Goal: Use online tool/utility

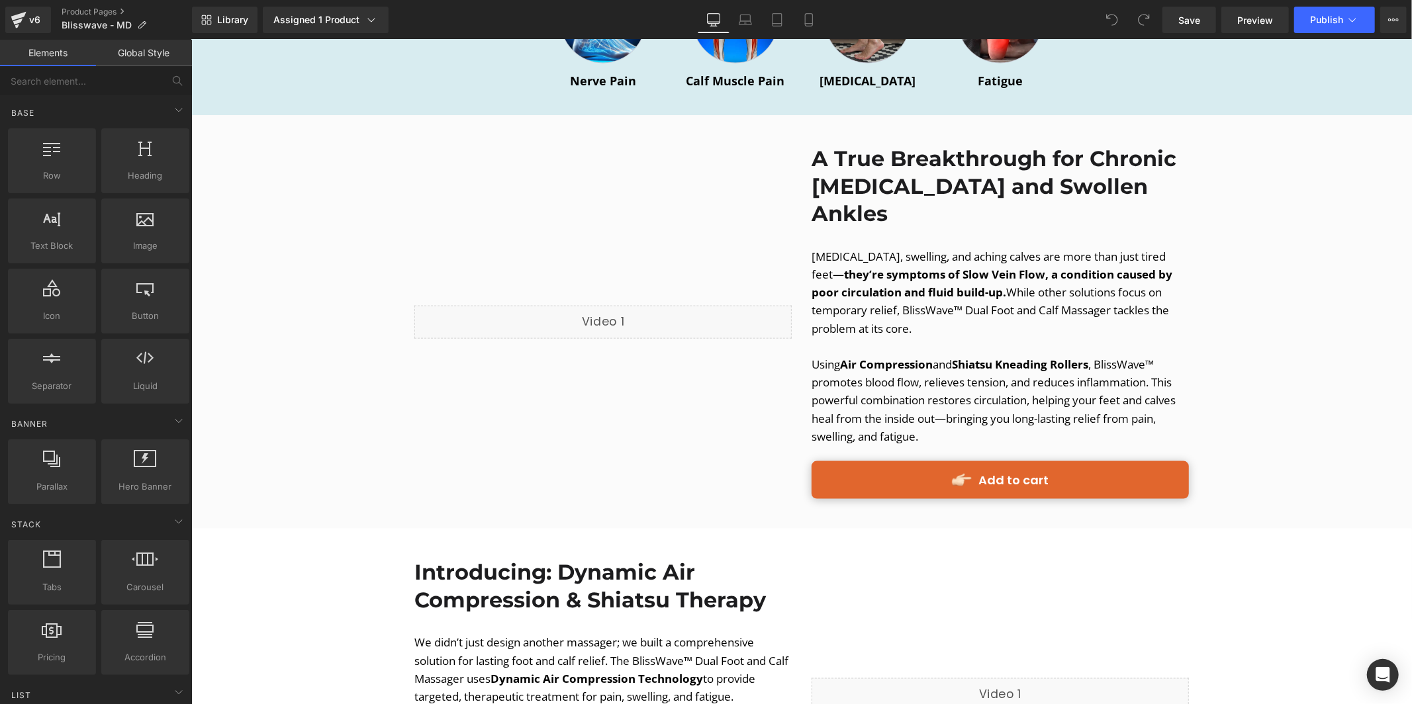
scroll to position [1349, 0]
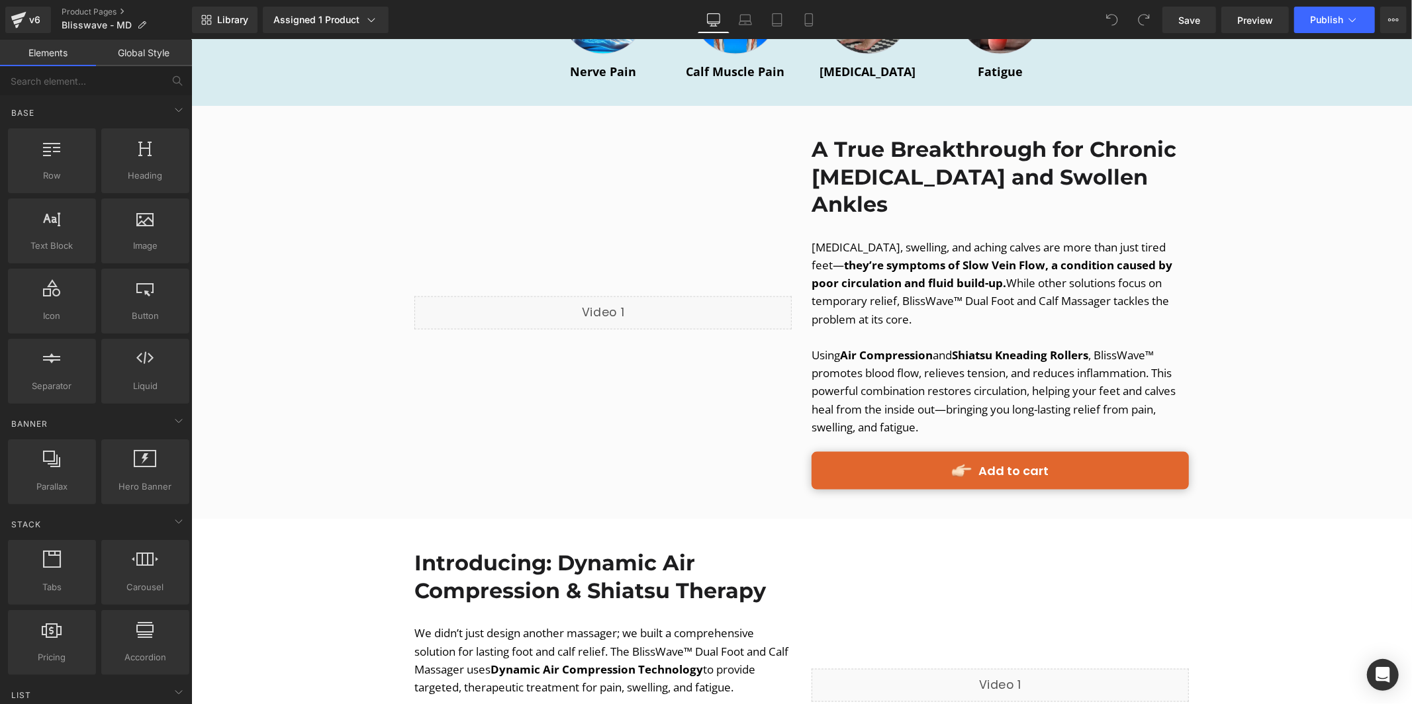
click at [602, 296] on div "Liquid" at bounding box center [602, 312] width 377 height 33
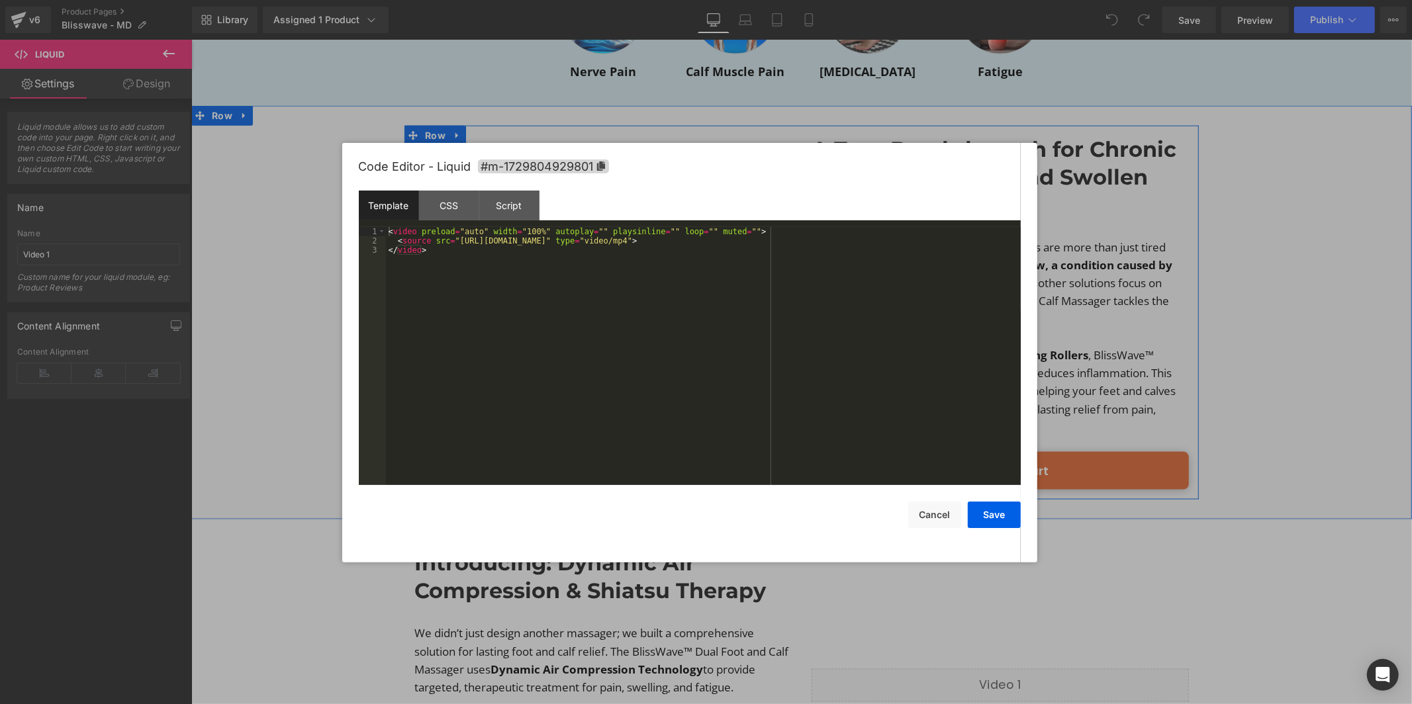
click at [642, 296] on div "Liquid" at bounding box center [602, 312] width 377 height 33
click at [730, 244] on div "< video preload = "auto" width = "100%" autoplay = "" playsinline = "" loop = "…" at bounding box center [703, 365] width 635 height 277
drag, startPoint x: 459, startPoint y: 246, endPoint x: 810, endPoint y: 238, distance: 351.0
click at [810, 238] on div "< video preload = "auto" width = "100%" autoplay = "" playsinline = "" loop = "…" at bounding box center [703, 365] width 635 height 277
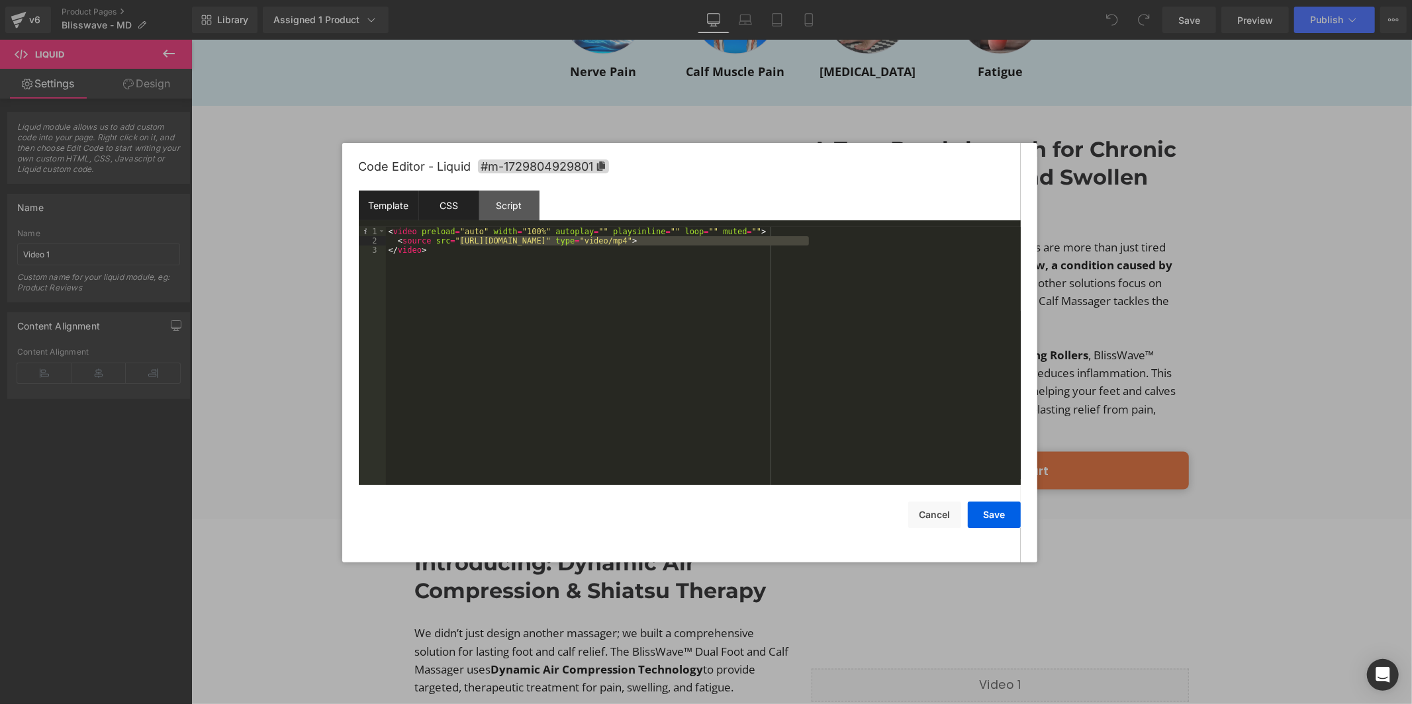
click at [460, 204] on div "CSS" at bounding box center [449, 206] width 60 height 30
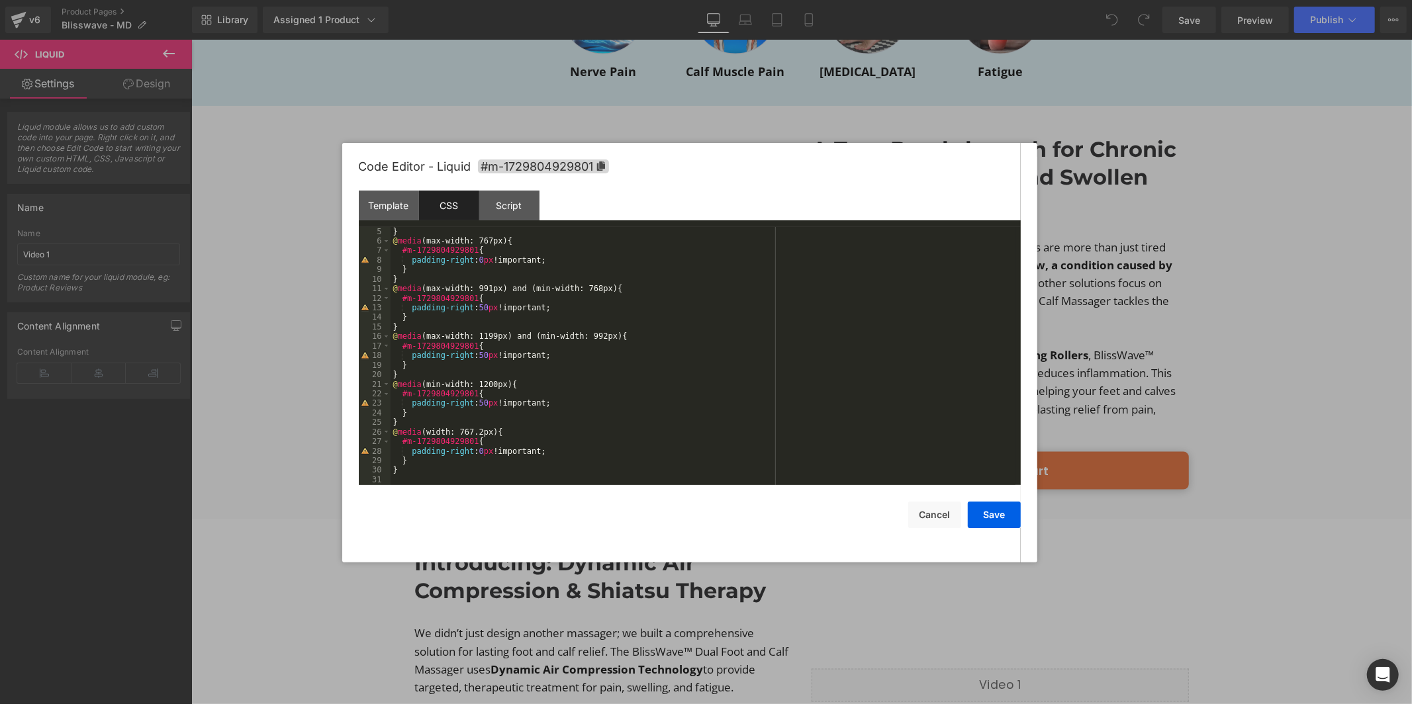
scroll to position [38, 0]
click at [511, 206] on div "Script" at bounding box center [509, 206] width 60 height 30
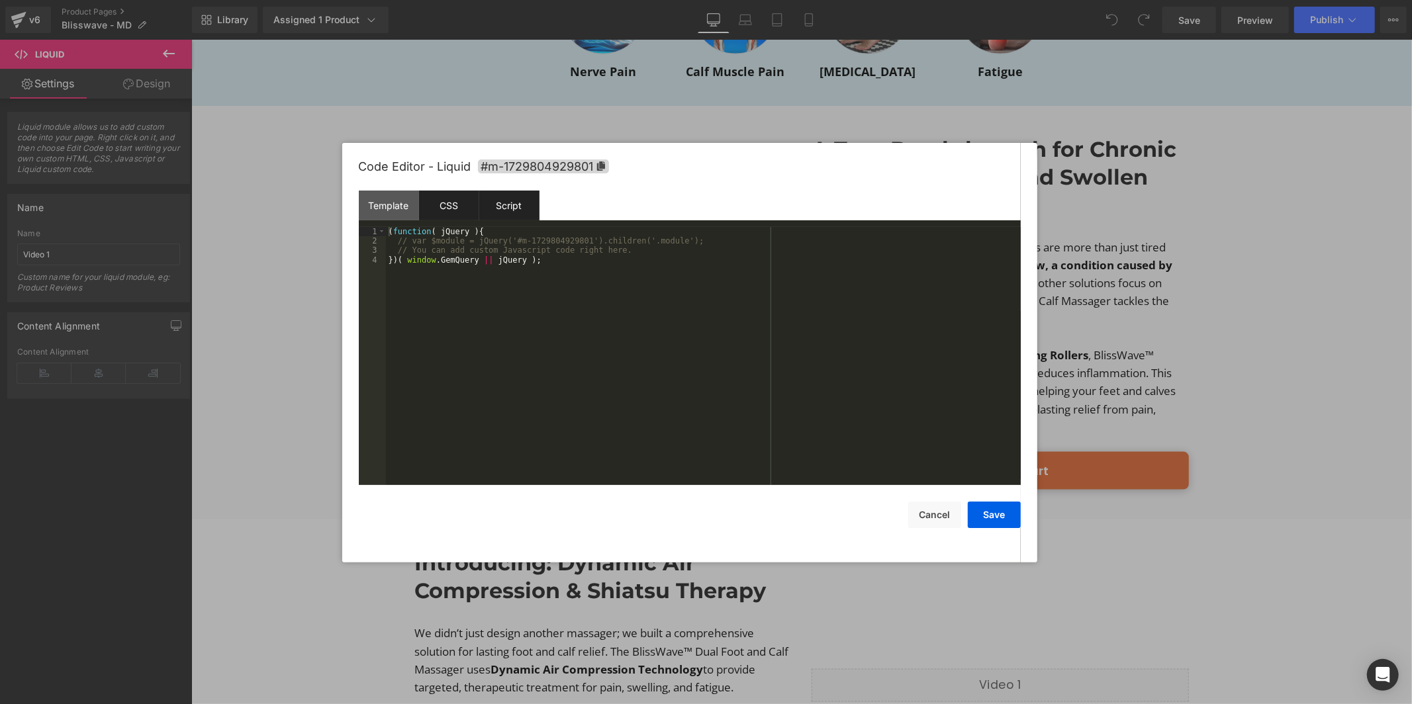
click at [437, 202] on div "CSS" at bounding box center [449, 206] width 60 height 30
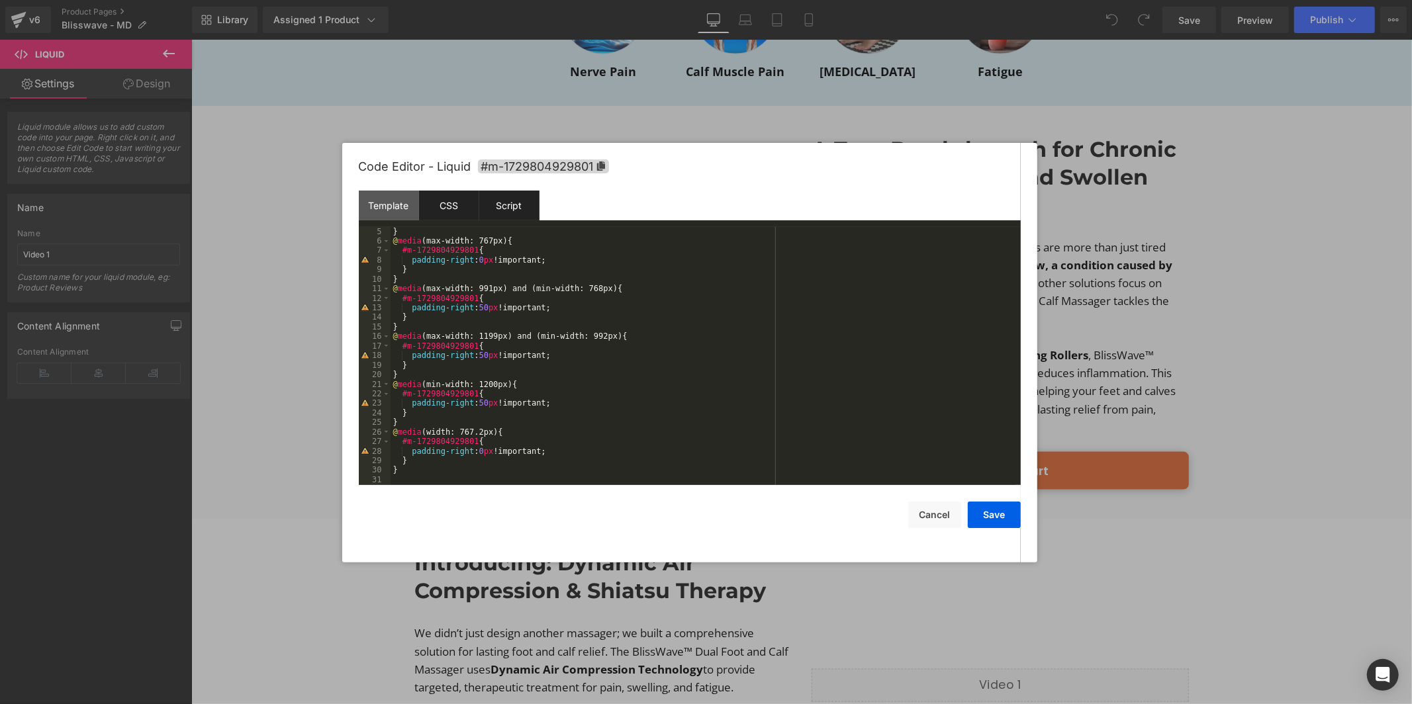
click at [508, 196] on div "Script" at bounding box center [509, 206] width 60 height 30
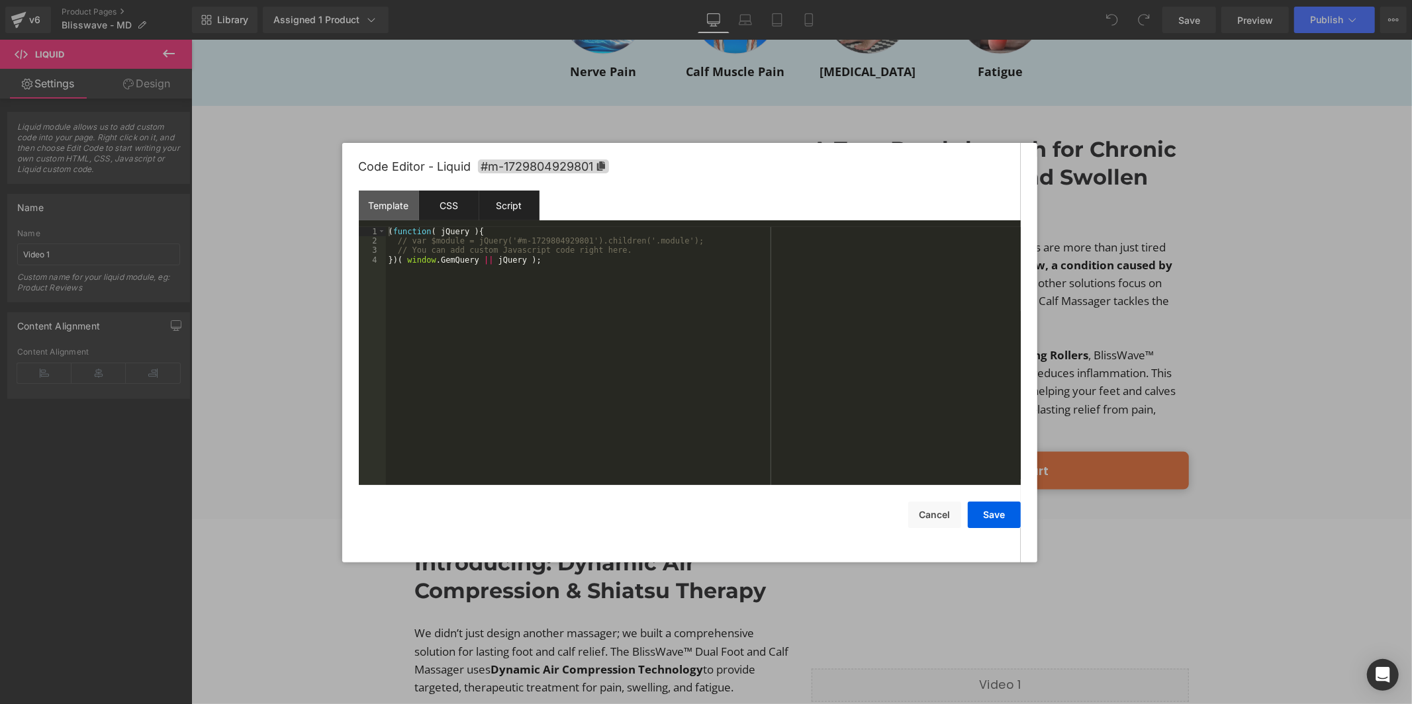
click at [437, 204] on div "CSS" at bounding box center [449, 206] width 60 height 30
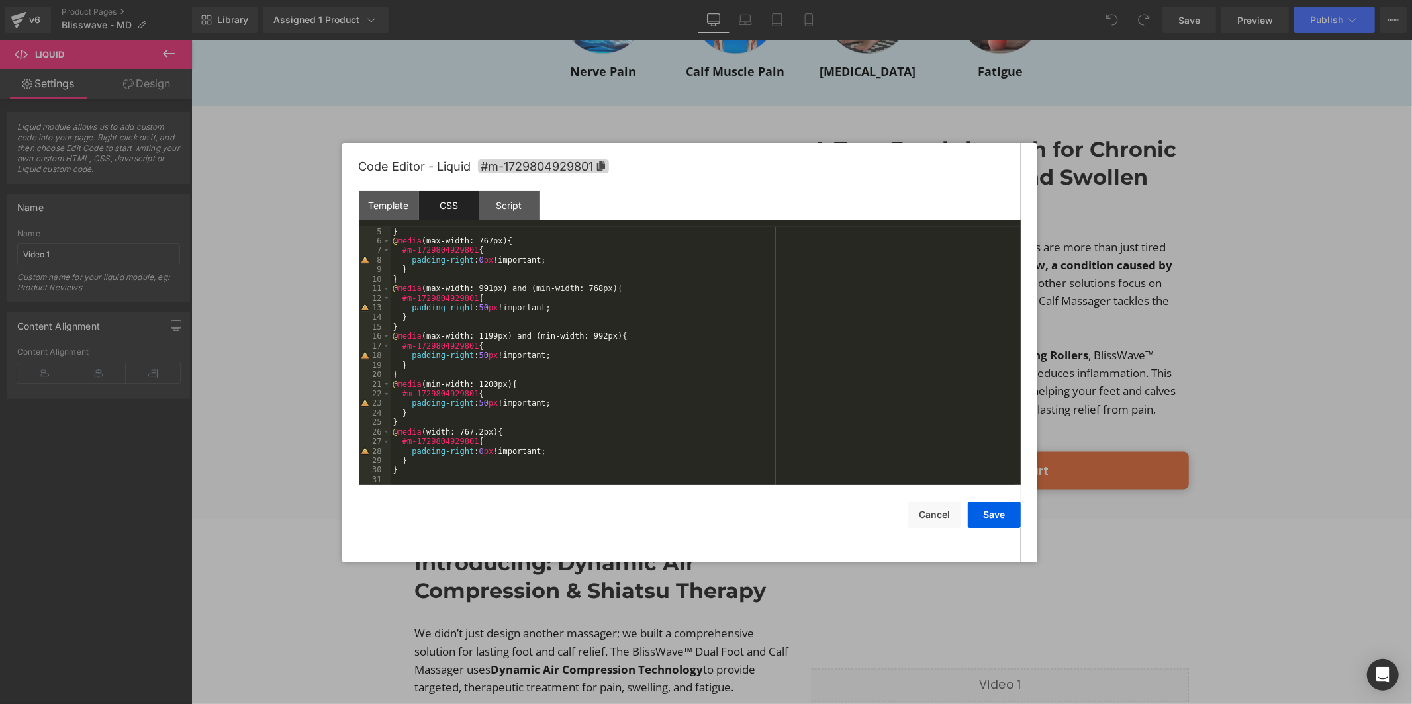
scroll to position [0, 0]
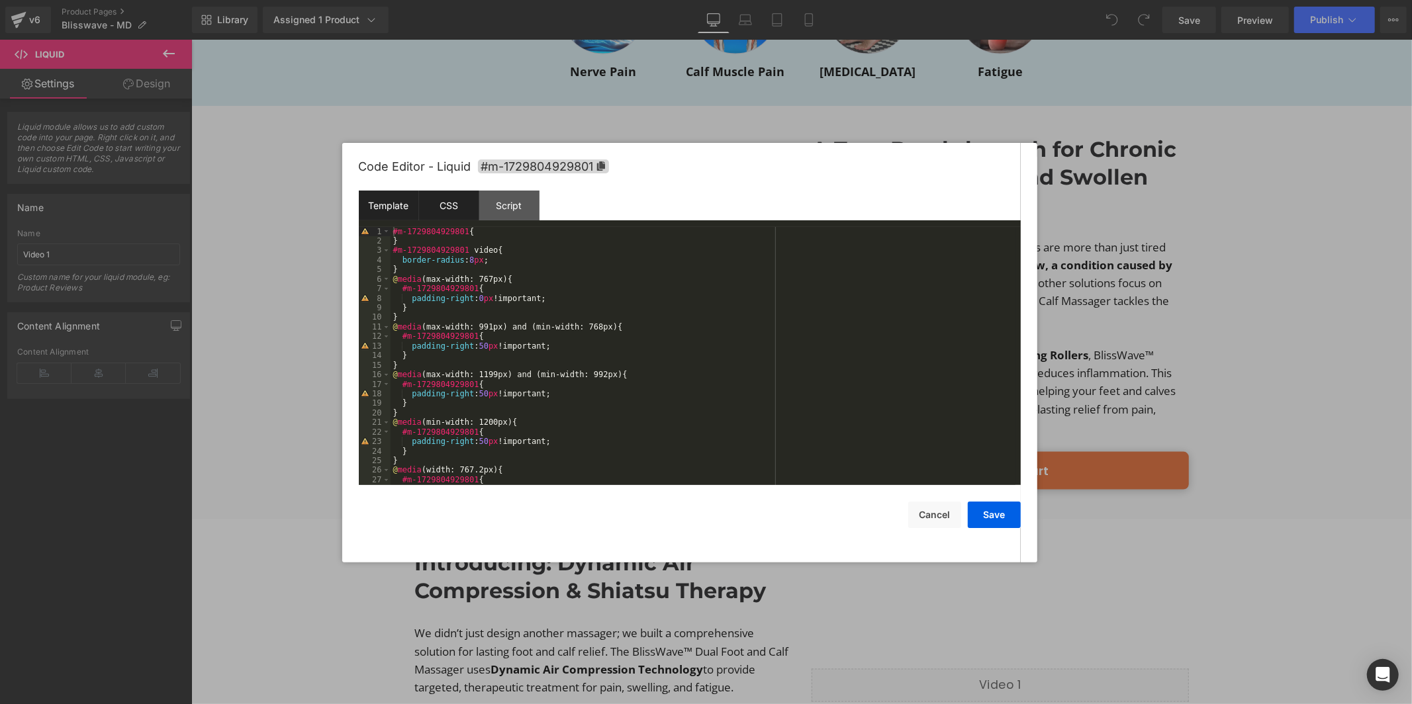
click at [410, 204] on div "Template" at bounding box center [389, 206] width 60 height 30
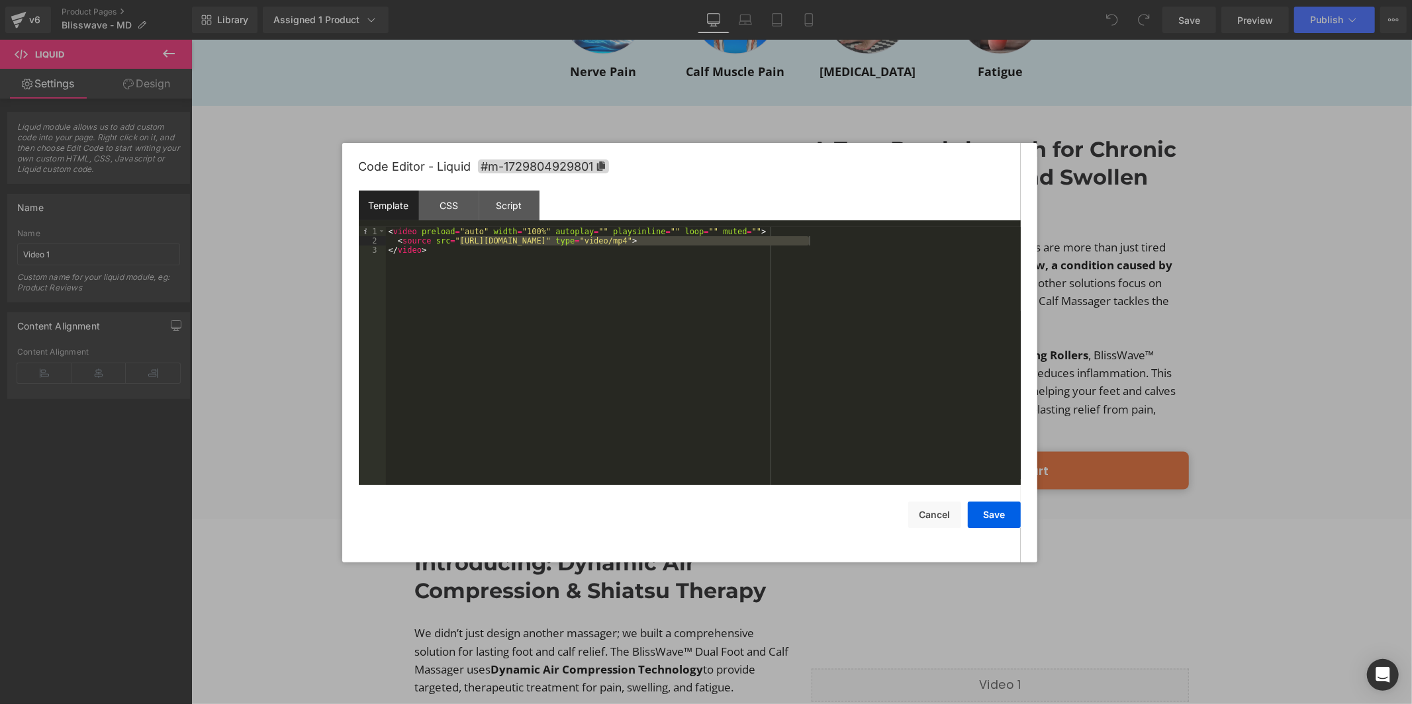
click at [691, 241] on div "< video preload = "auto" width = "100%" autoplay = "" playsinline = "" loop = "…" at bounding box center [703, 365] width 635 height 277
